Goal: Task Accomplishment & Management: Manage account settings

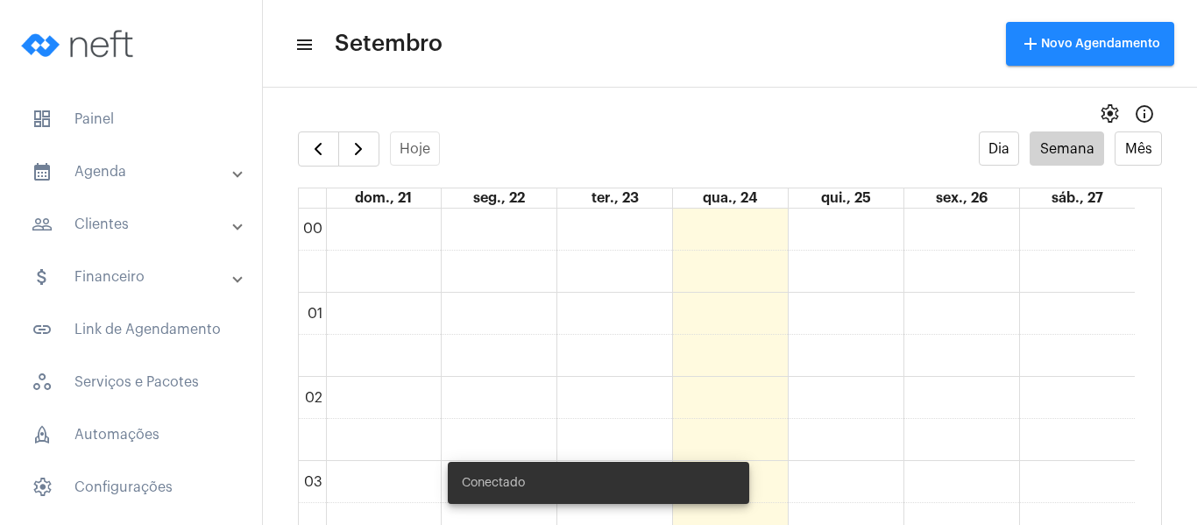
scroll to position [1207, 0]
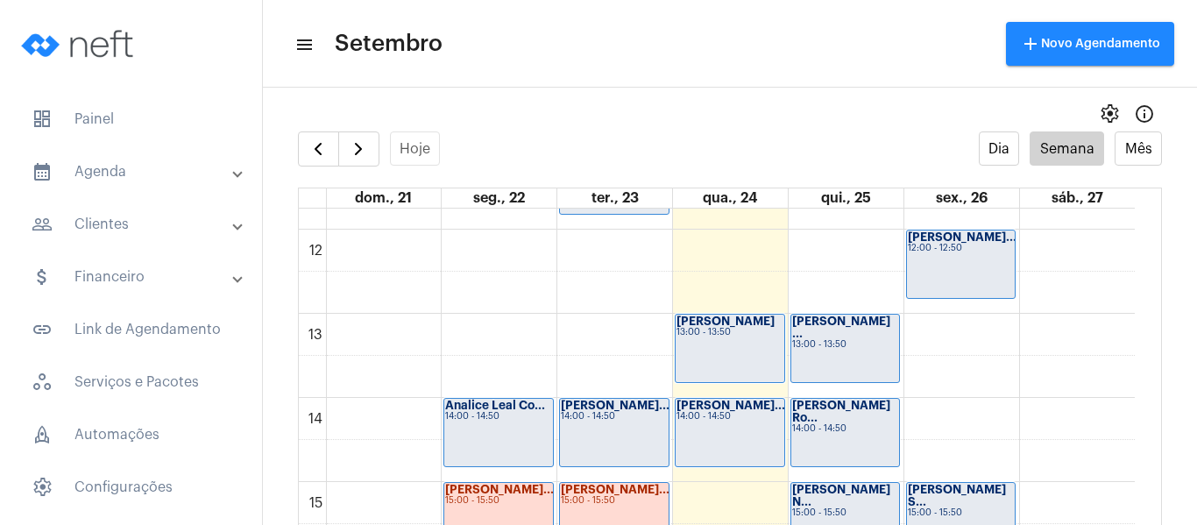
scroll to position [1031, 0]
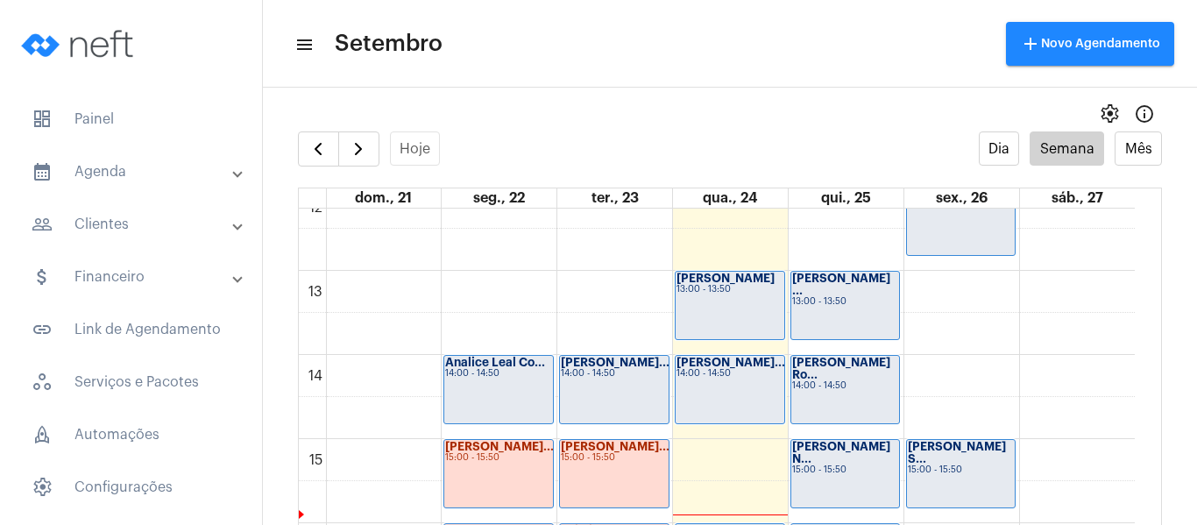
click at [719, 398] on div "[PERSON_NAME]... 14:00 - 14:50" at bounding box center [730, 389] width 109 height 67
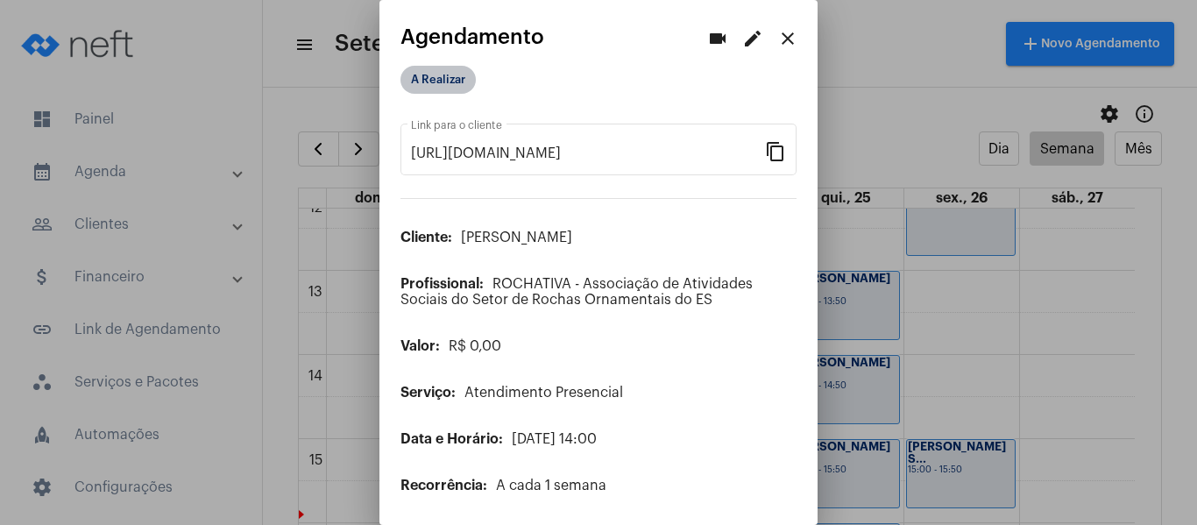
click at [424, 83] on mat-chip "A Realizar" at bounding box center [437, 80] width 75 height 28
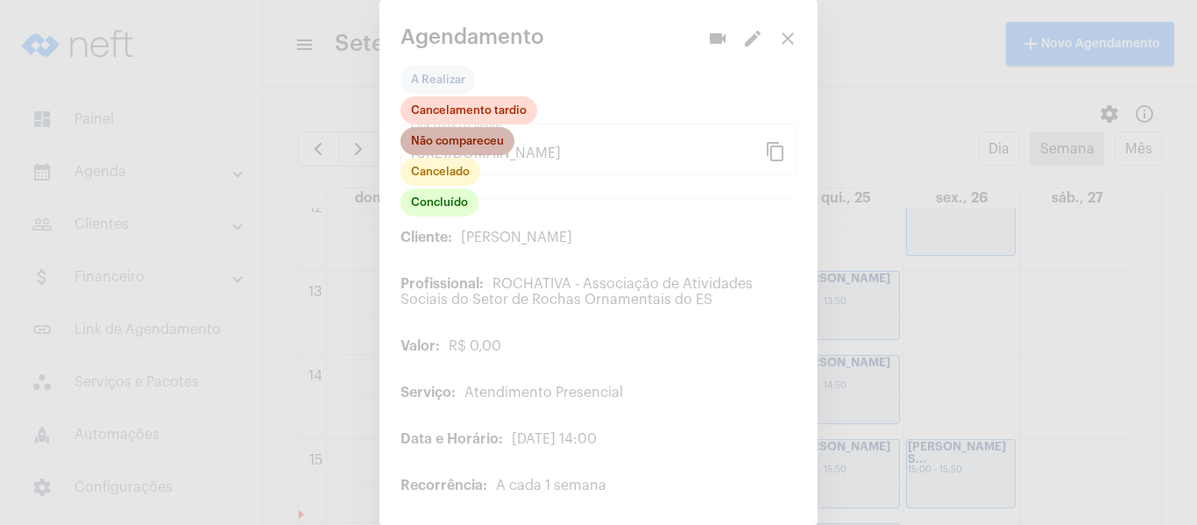
click at [450, 149] on mat-chip "Não compareceu" at bounding box center [457, 141] width 114 height 28
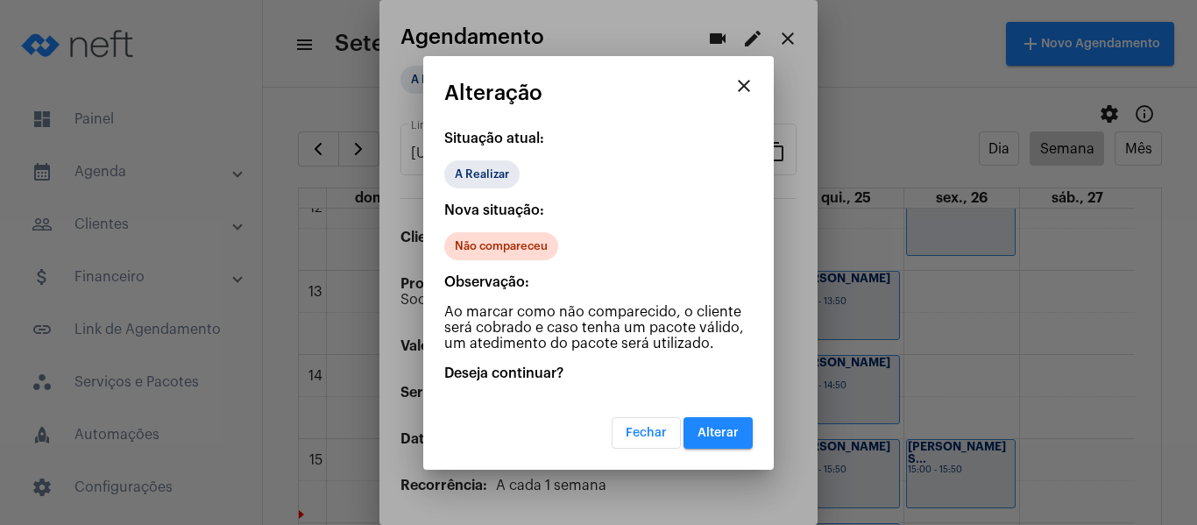
click at [727, 431] on span "Alterar" at bounding box center [718, 433] width 41 height 12
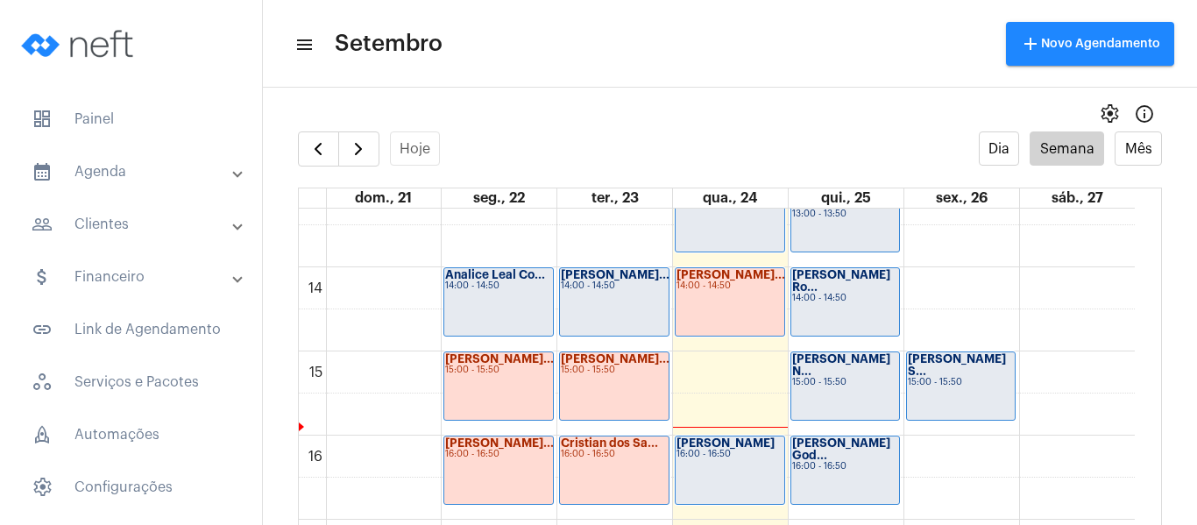
scroll to position [1207, 0]
